Goal: Task Accomplishment & Management: Use online tool/utility

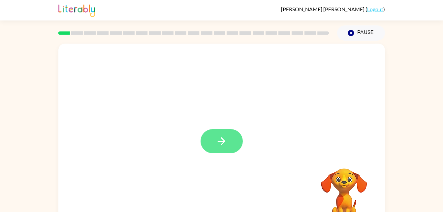
click at [225, 146] on icon "button" at bounding box center [222, 141] width 12 height 12
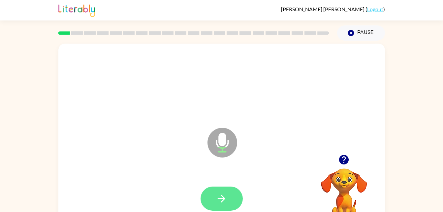
click at [222, 202] on icon "button" at bounding box center [222, 199] width 8 height 8
click at [224, 203] on icon "button" at bounding box center [222, 199] width 12 height 12
click at [222, 194] on icon "button" at bounding box center [222, 199] width 12 height 12
click at [213, 210] on button "button" at bounding box center [222, 198] width 42 height 24
click at [224, 197] on icon "button" at bounding box center [222, 199] width 12 height 12
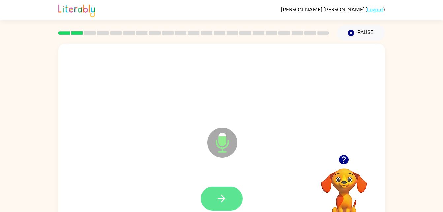
click at [211, 197] on button "button" at bounding box center [222, 198] width 42 height 24
click at [215, 198] on button "button" at bounding box center [222, 198] width 42 height 24
click at [223, 196] on icon "button" at bounding box center [222, 199] width 12 height 12
click at [212, 194] on button "button" at bounding box center [222, 198] width 42 height 24
click at [228, 196] on button "button" at bounding box center [222, 198] width 42 height 24
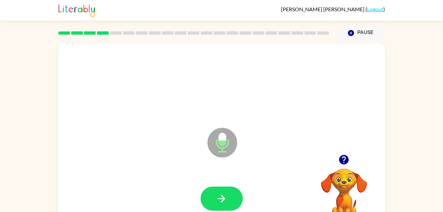
scroll to position [20, 0]
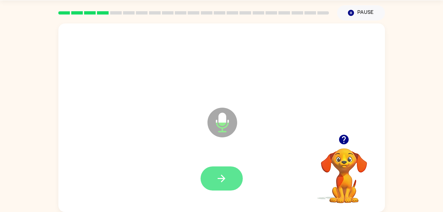
click at [222, 174] on icon "button" at bounding box center [222, 179] width 12 height 12
click at [238, 173] on button "button" at bounding box center [222, 178] width 42 height 24
click at [210, 179] on button "button" at bounding box center [222, 178] width 42 height 24
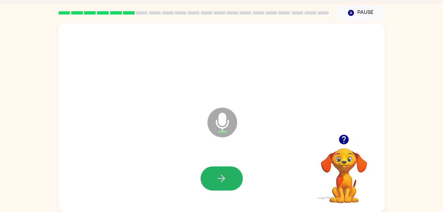
scroll to position [0, 0]
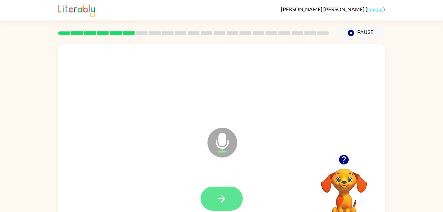
click at [213, 205] on button "button" at bounding box center [222, 198] width 42 height 24
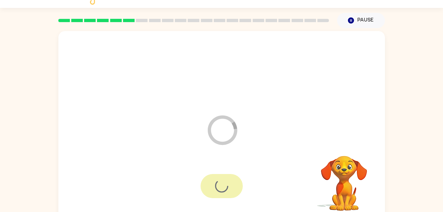
scroll to position [20, 0]
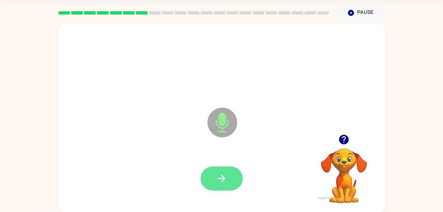
click at [218, 184] on button "button" at bounding box center [222, 178] width 42 height 24
click at [211, 186] on button "button" at bounding box center [222, 178] width 42 height 24
click at [227, 176] on icon "button" at bounding box center [222, 179] width 12 height 12
click at [227, 174] on button "button" at bounding box center [222, 178] width 42 height 24
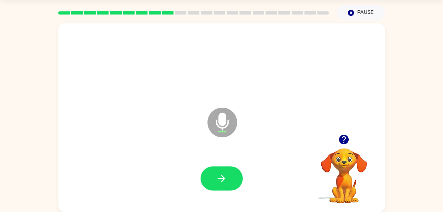
click at [225, 194] on div at bounding box center [221, 178] width 313 height 54
click at [225, 176] on icon "button" at bounding box center [222, 179] width 12 height 12
click at [339, 141] on icon "button" at bounding box center [344, 140] width 12 height 12
click at [226, 175] on icon "button" at bounding box center [222, 179] width 12 height 12
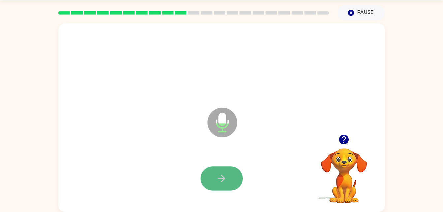
click at [233, 176] on button "button" at bounding box center [222, 178] width 42 height 24
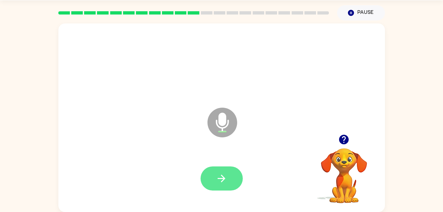
click at [220, 185] on button "button" at bounding box center [222, 178] width 42 height 24
click at [217, 184] on button "button" at bounding box center [222, 178] width 42 height 24
click at [221, 176] on icon "button" at bounding box center [222, 179] width 12 height 12
click at [222, 180] on icon "button" at bounding box center [222, 179] width 12 height 12
click at [218, 178] on icon "button" at bounding box center [222, 178] width 8 height 8
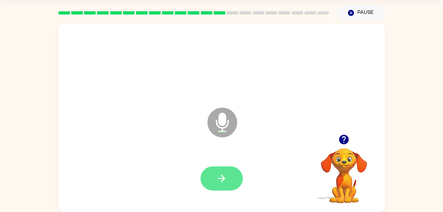
click at [222, 179] on icon "button" at bounding box center [222, 179] width 12 height 12
click at [237, 181] on button "button" at bounding box center [222, 178] width 42 height 24
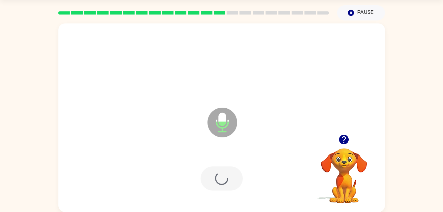
click at [223, 175] on div at bounding box center [222, 178] width 42 height 24
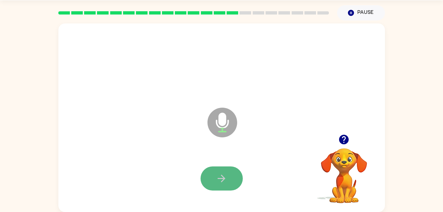
click at [221, 177] on icon "button" at bounding box center [222, 179] width 12 height 12
click at [221, 182] on icon "button" at bounding box center [222, 179] width 12 height 12
click at [224, 177] on icon "button" at bounding box center [222, 179] width 12 height 12
click at [238, 172] on button "button" at bounding box center [222, 178] width 42 height 24
click at [224, 171] on button "button" at bounding box center [222, 178] width 42 height 24
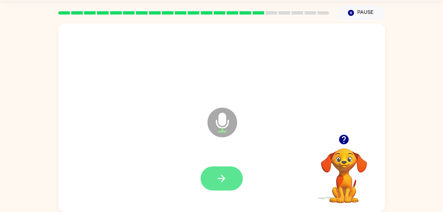
click at [218, 168] on button "button" at bounding box center [222, 178] width 42 height 24
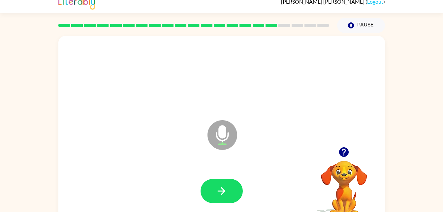
scroll to position [0, 0]
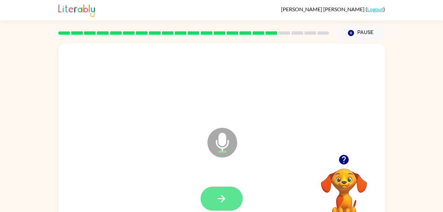
click at [225, 198] on icon "button" at bounding box center [222, 199] width 12 height 12
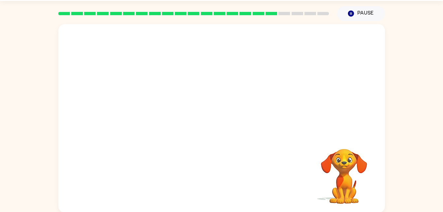
scroll to position [20, 0]
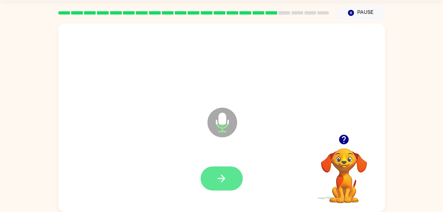
click at [221, 177] on icon "button" at bounding box center [222, 179] width 12 height 12
click at [212, 172] on button "button" at bounding box center [222, 178] width 42 height 24
click at [212, 178] on button "button" at bounding box center [222, 178] width 42 height 24
click at [344, 151] on video "Your browser must support playing .mp4 files to use Literably. Please try using…" at bounding box center [344, 171] width 66 height 66
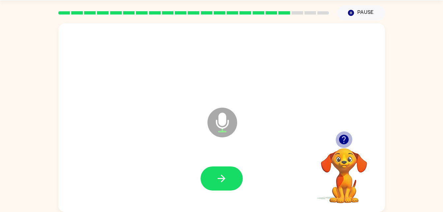
click at [342, 136] on icon "button" at bounding box center [344, 140] width 10 height 10
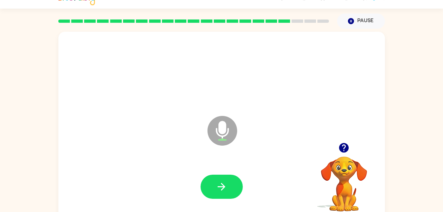
scroll to position [0, 0]
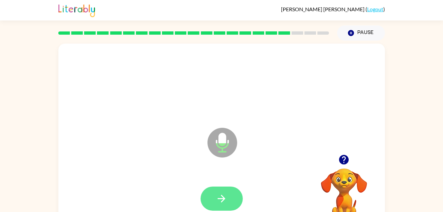
click at [212, 196] on button "button" at bounding box center [222, 198] width 42 height 24
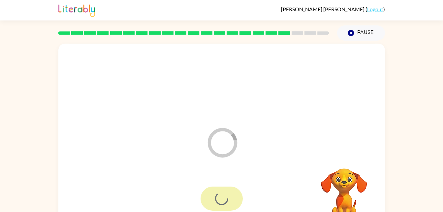
click at [280, 107] on div at bounding box center [221, 84] width 313 height 54
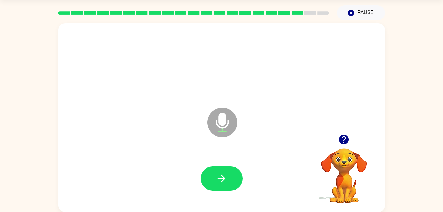
scroll to position [15, 0]
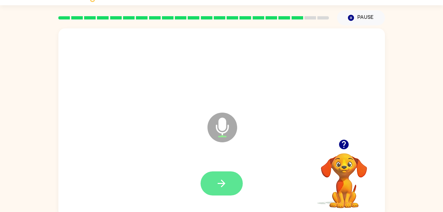
click at [226, 194] on button "button" at bounding box center [222, 183] width 42 height 24
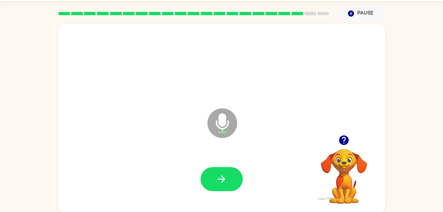
scroll to position [20, 0]
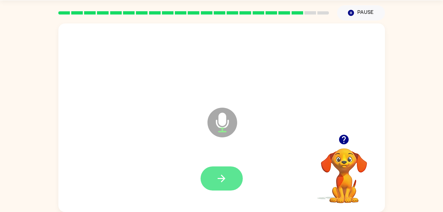
click at [228, 176] on button "button" at bounding box center [222, 178] width 42 height 24
click at [229, 179] on button "button" at bounding box center [222, 178] width 42 height 24
click at [224, 175] on icon "button" at bounding box center [222, 179] width 12 height 12
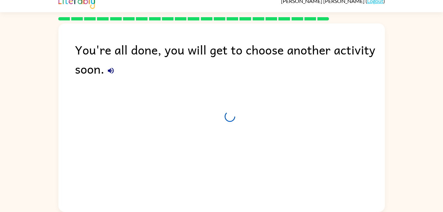
scroll to position [8, 0]
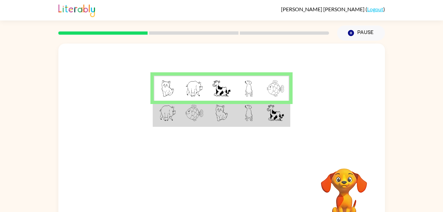
click at [251, 113] on img at bounding box center [249, 113] width 8 height 16
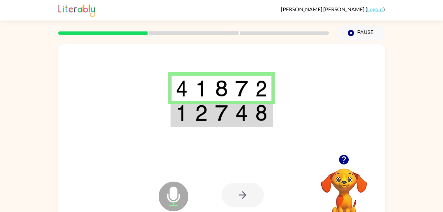
click at [208, 125] on td at bounding box center [201, 113] width 20 height 25
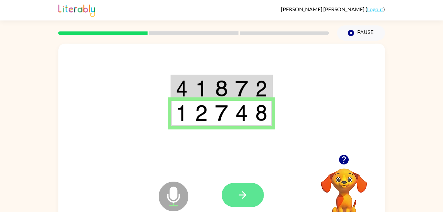
click at [250, 187] on button "button" at bounding box center [243, 195] width 42 height 24
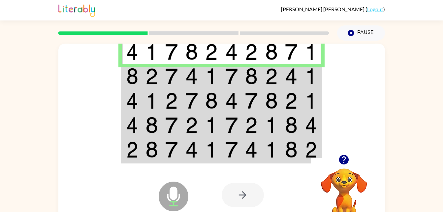
click at [240, 76] on td at bounding box center [232, 76] width 20 height 24
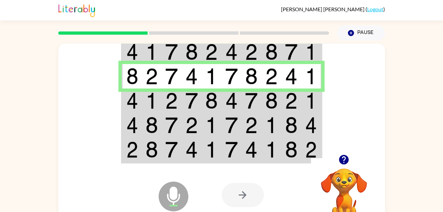
click at [160, 113] on td at bounding box center [152, 125] width 20 height 24
click at [247, 95] on img at bounding box center [251, 100] width 13 height 16
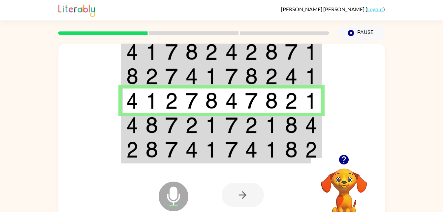
click at [182, 126] on td at bounding box center [192, 125] width 20 height 24
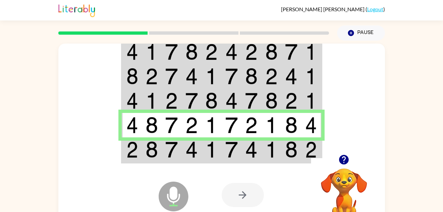
click at [234, 156] on img at bounding box center [231, 149] width 13 height 16
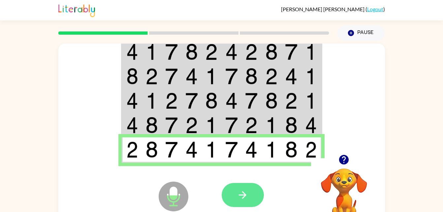
click at [254, 196] on button "button" at bounding box center [243, 195] width 42 height 24
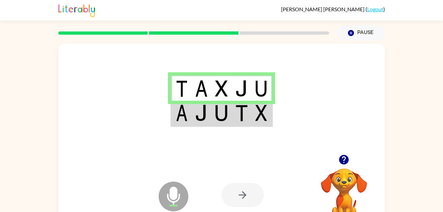
click at [192, 117] on td at bounding box center [201, 113] width 20 height 25
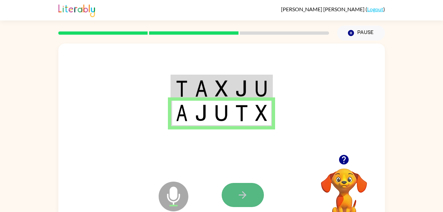
click at [248, 197] on button "button" at bounding box center [243, 195] width 42 height 24
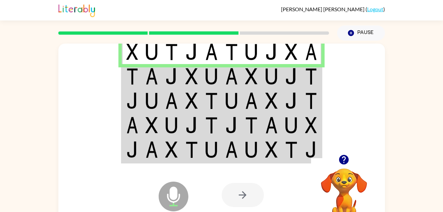
click at [133, 86] on td at bounding box center [132, 76] width 20 height 24
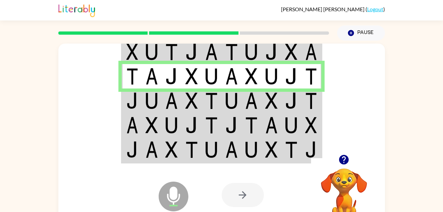
click at [149, 111] on td at bounding box center [152, 100] width 20 height 24
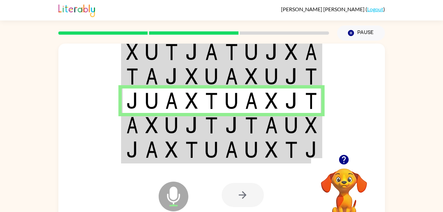
click at [219, 125] on td at bounding box center [212, 125] width 20 height 24
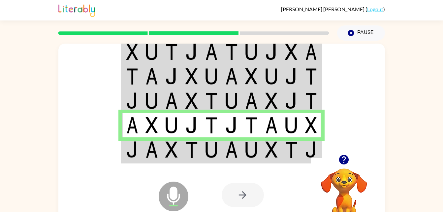
click at [146, 152] on img at bounding box center [151, 149] width 13 height 16
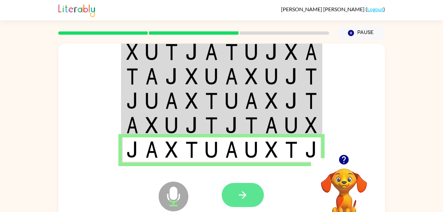
click at [247, 197] on icon "button" at bounding box center [243, 195] width 12 height 12
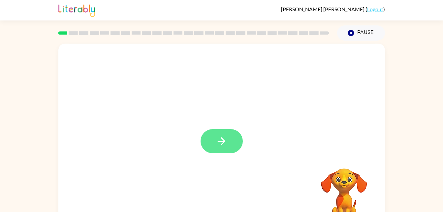
click at [224, 138] on icon "button" at bounding box center [222, 141] width 12 height 12
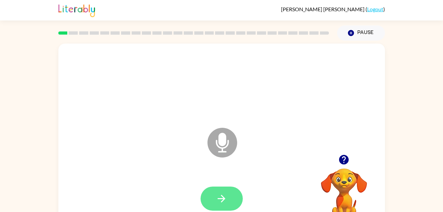
click at [226, 203] on icon "button" at bounding box center [222, 199] width 12 height 12
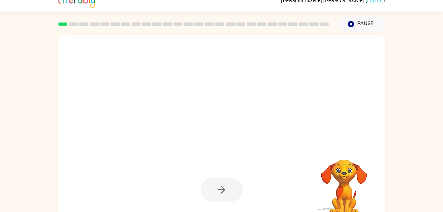
scroll to position [20, 0]
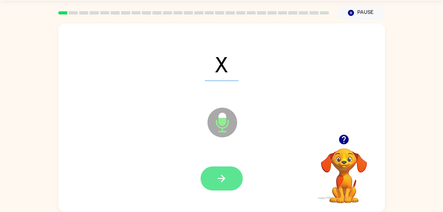
click at [221, 179] on icon "button" at bounding box center [222, 179] width 12 height 12
click at [231, 181] on button "button" at bounding box center [222, 178] width 42 height 24
click at [218, 190] on button "button" at bounding box center [222, 178] width 42 height 24
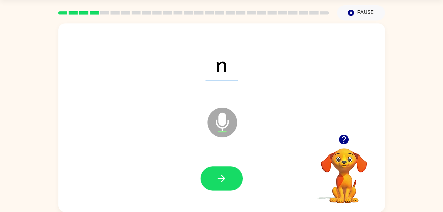
click at [206, 162] on div at bounding box center [221, 178] width 313 height 54
click at [221, 181] on icon "button" at bounding box center [222, 178] width 8 height 8
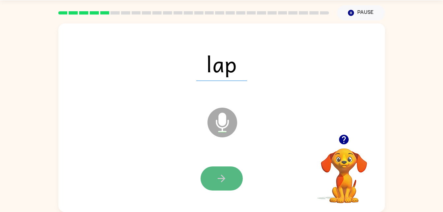
click at [223, 176] on icon "button" at bounding box center [222, 178] width 8 height 8
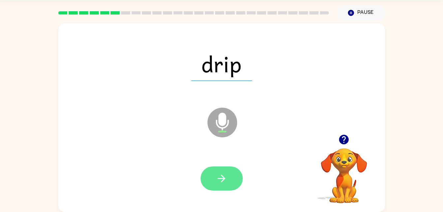
click at [217, 184] on button "button" at bounding box center [222, 178] width 42 height 24
click at [220, 180] on icon "button" at bounding box center [222, 179] width 12 height 12
click at [213, 178] on button "button" at bounding box center [222, 178] width 42 height 24
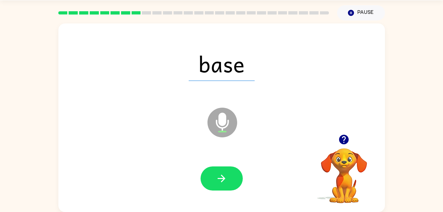
click at [215, 181] on div at bounding box center [222, 178] width 42 height 24
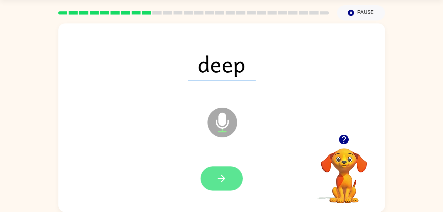
click at [210, 178] on button "button" at bounding box center [222, 178] width 42 height 24
click at [211, 182] on button "button" at bounding box center [222, 178] width 42 height 24
click at [222, 176] on icon "button" at bounding box center [222, 178] width 8 height 8
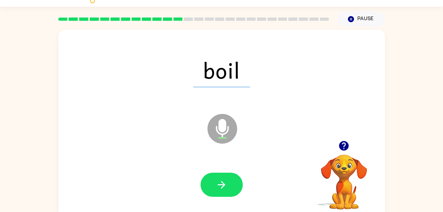
scroll to position [13, 0]
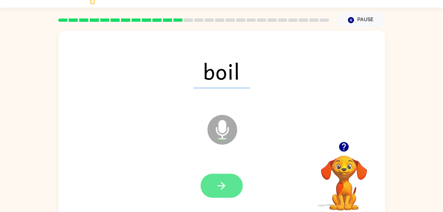
click at [230, 185] on button "button" at bounding box center [222, 186] width 42 height 24
click at [220, 174] on button "button" at bounding box center [222, 186] width 42 height 24
click at [224, 187] on icon "button" at bounding box center [222, 186] width 12 height 12
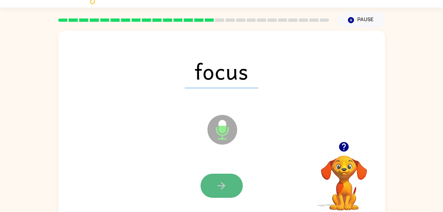
click at [225, 191] on icon "button" at bounding box center [222, 186] width 12 height 12
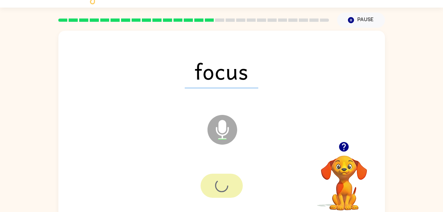
click at [222, 182] on div at bounding box center [222, 186] width 42 height 24
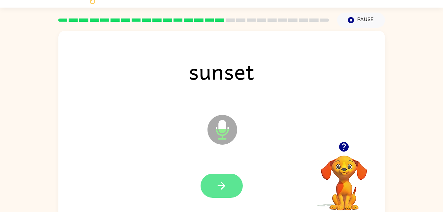
click at [228, 187] on button "button" at bounding box center [222, 186] width 42 height 24
click at [233, 180] on button "button" at bounding box center [222, 186] width 42 height 24
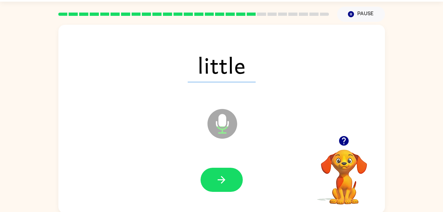
scroll to position [20, 0]
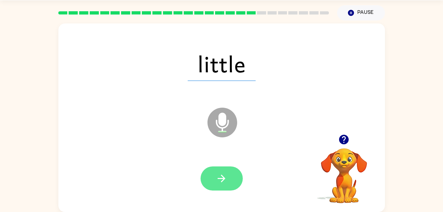
click at [216, 172] on button "button" at bounding box center [222, 178] width 42 height 24
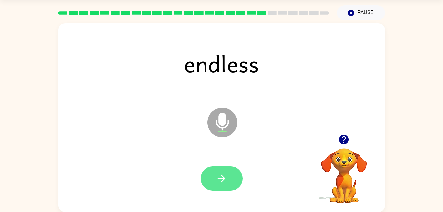
click at [225, 178] on icon "button" at bounding box center [222, 178] width 8 height 8
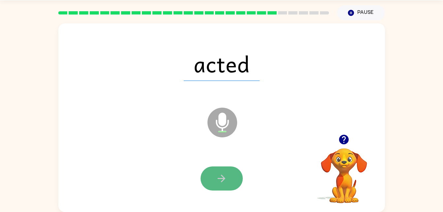
click at [217, 170] on button "button" at bounding box center [222, 178] width 42 height 24
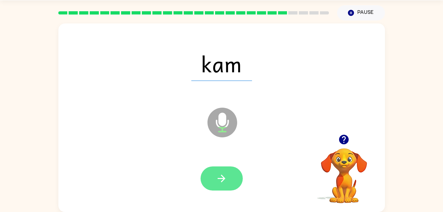
click at [220, 173] on icon "button" at bounding box center [222, 179] width 12 height 12
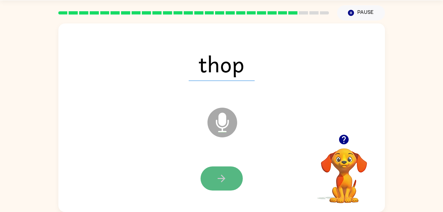
drag, startPoint x: 220, startPoint y: 173, endPoint x: 217, endPoint y: 177, distance: 5.0
click at [217, 177] on icon "button" at bounding box center [222, 179] width 12 height 12
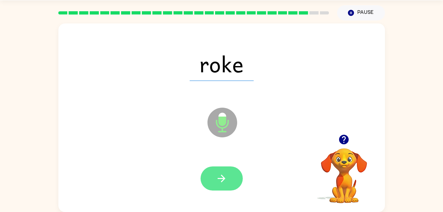
click at [220, 176] on icon "button" at bounding box center [222, 179] width 12 height 12
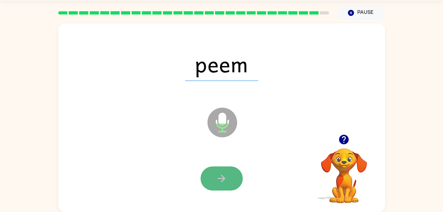
click at [217, 174] on icon "button" at bounding box center [222, 179] width 12 height 12
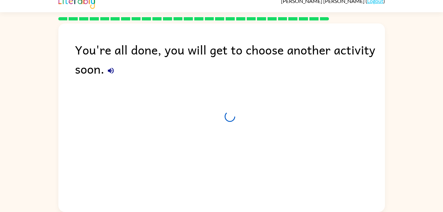
scroll to position [8, 0]
